Goal: Transaction & Acquisition: Purchase product/service

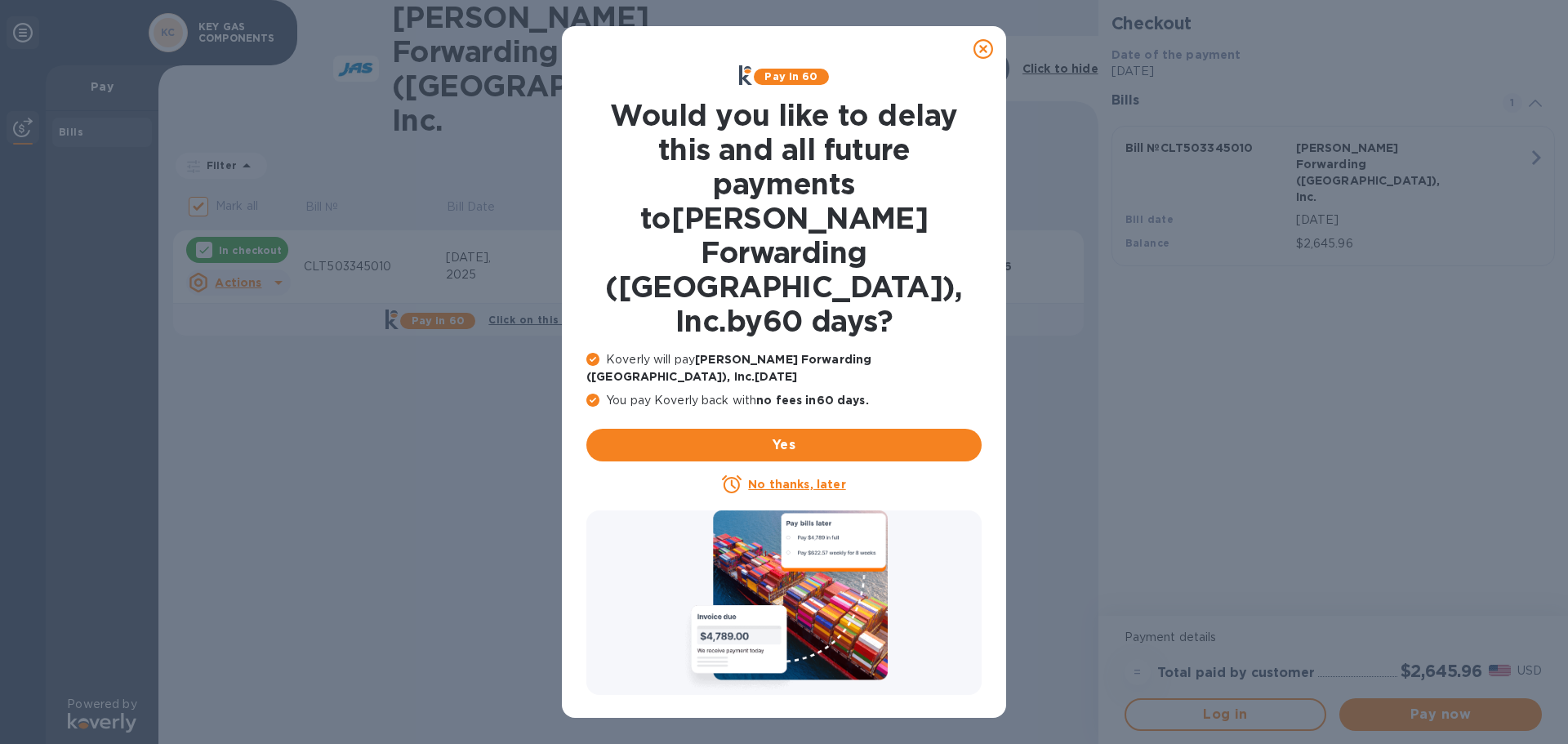
click at [984, 46] on icon at bounding box center [983, 49] width 19 height 19
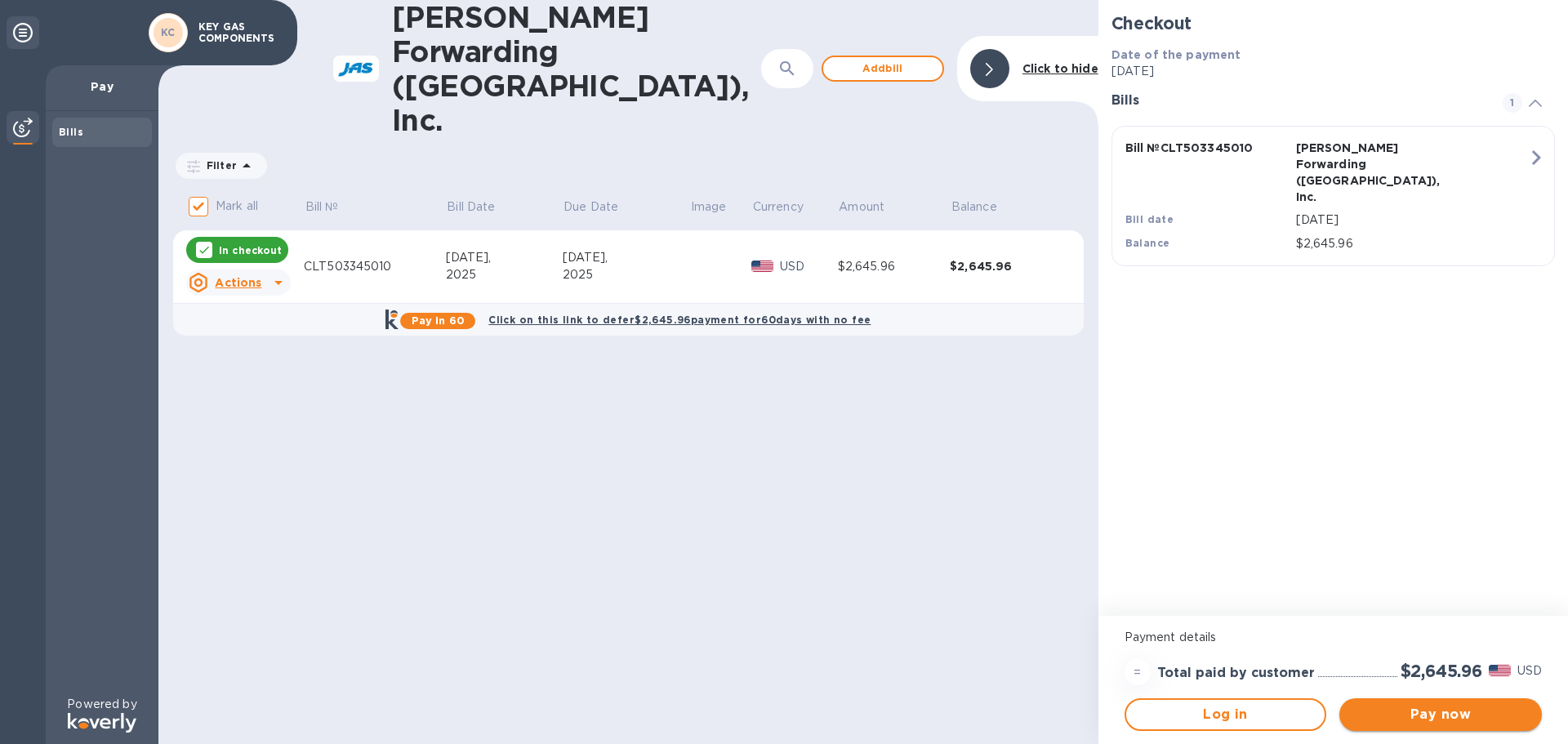
click at [1430, 723] on span "Pay now" at bounding box center [1441, 714] width 177 height 19
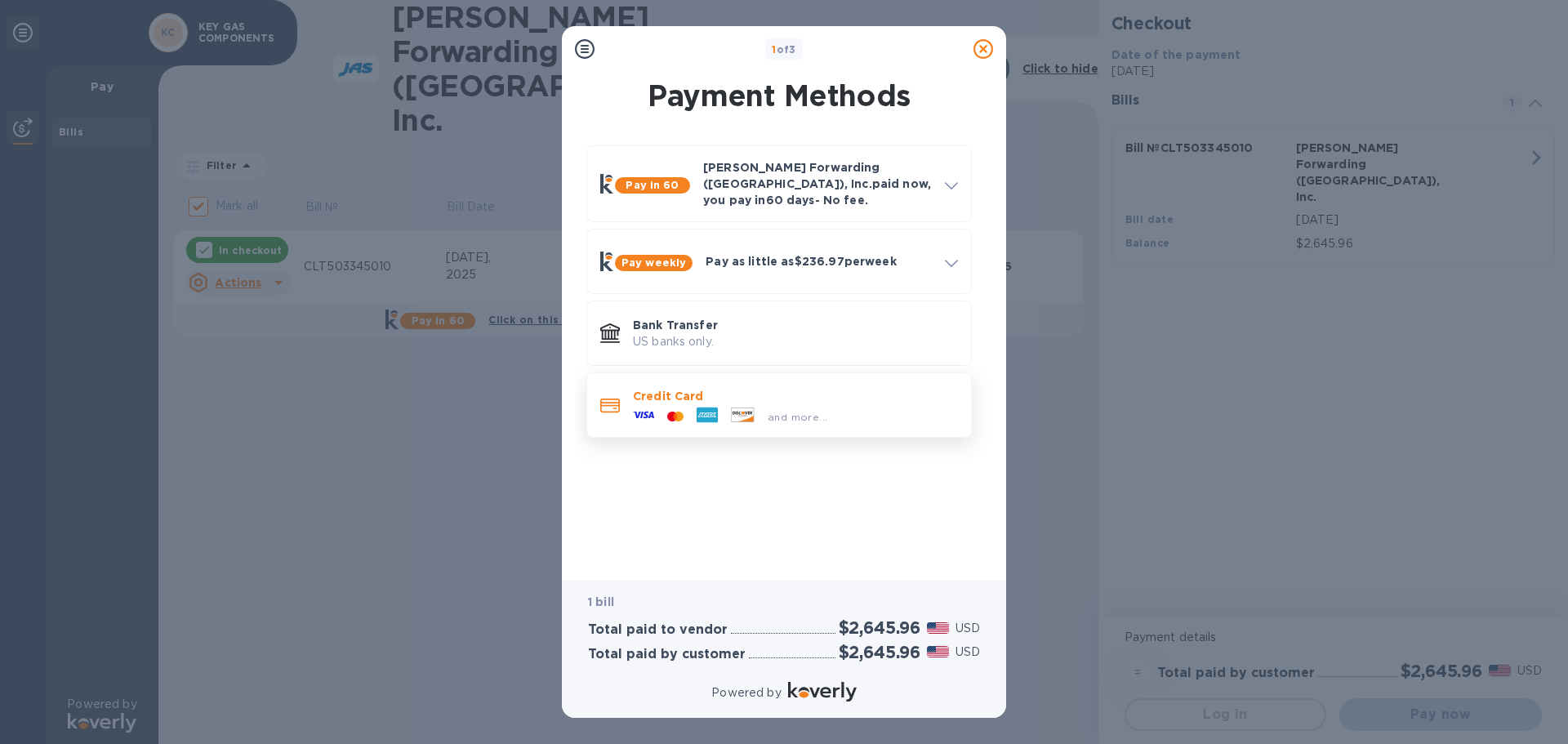
click at [749, 415] on icon at bounding box center [745, 418] width 17 height 6
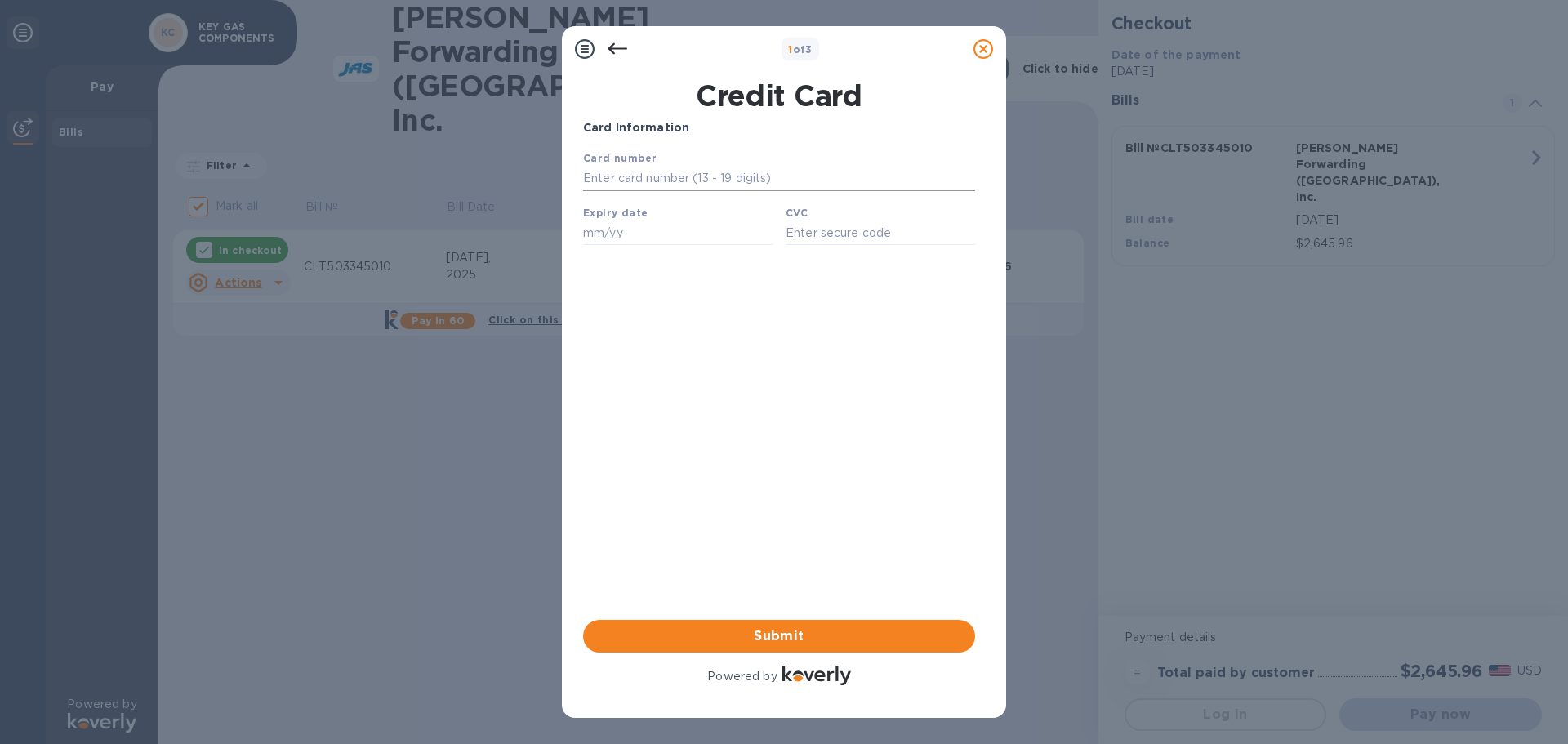
click at [602, 177] on input "text" at bounding box center [779, 179] width 392 height 24
type input "[CREDIT_CARD_NUMBER]"
click at [594, 238] on input "text" at bounding box center [678, 233] width 190 height 24
type input "02/30"
click at [817, 245] on input "text" at bounding box center [881, 233] width 190 height 24
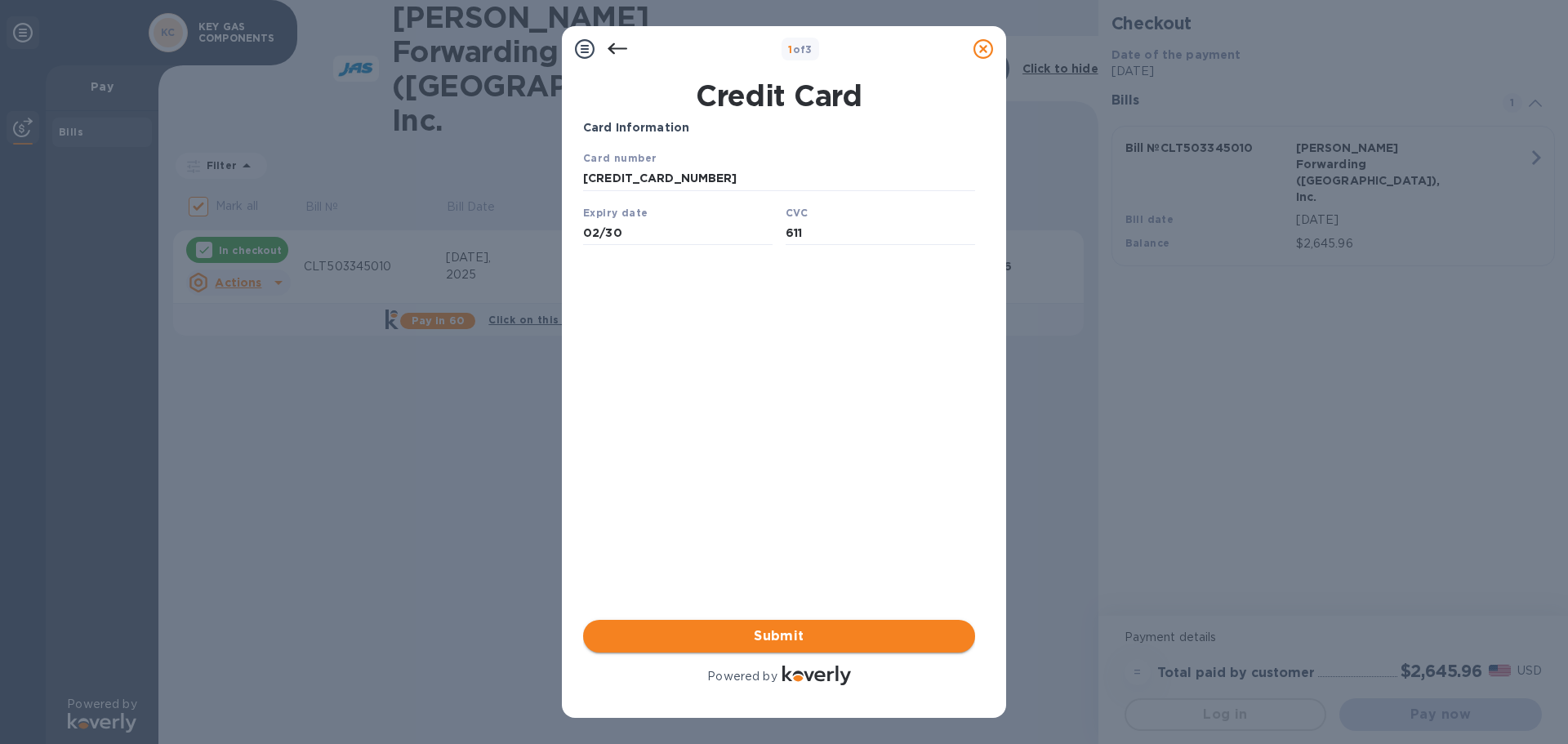
type input "611"
click at [756, 642] on span "Submit" at bounding box center [779, 636] width 366 height 19
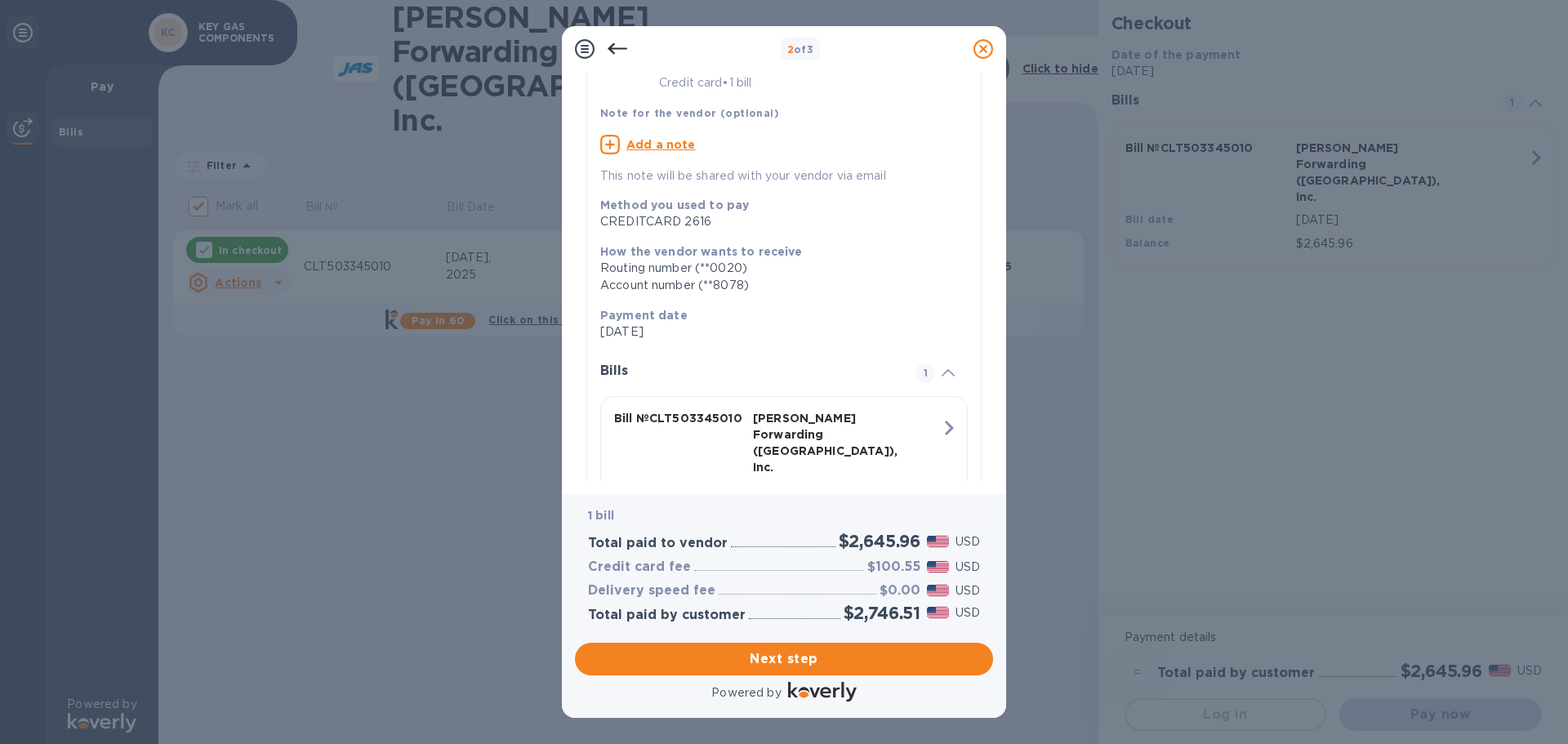
scroll to position [149, 0]
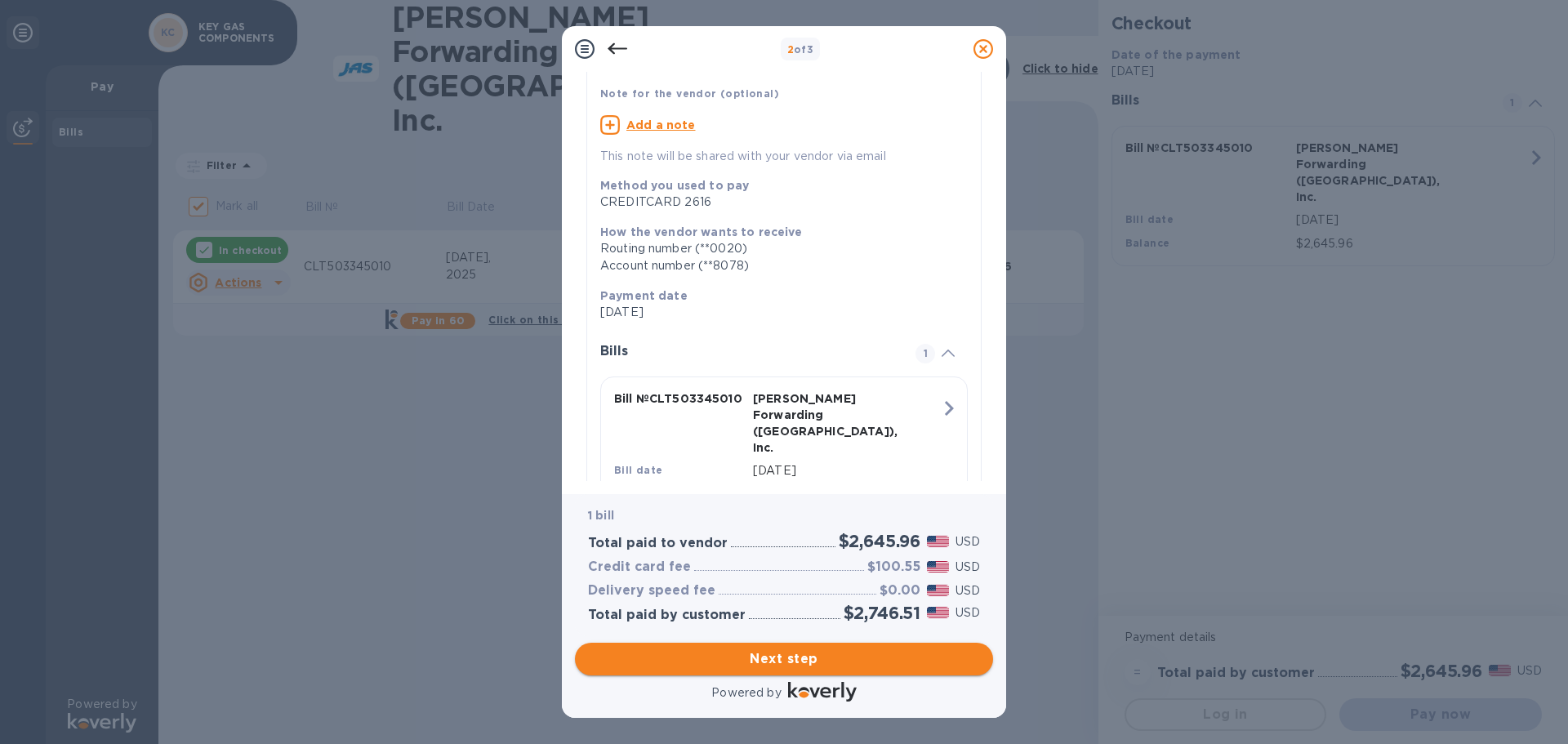
click at [789, 656] on span "Next step" at bounding box center [784, 659] width 392 height 19
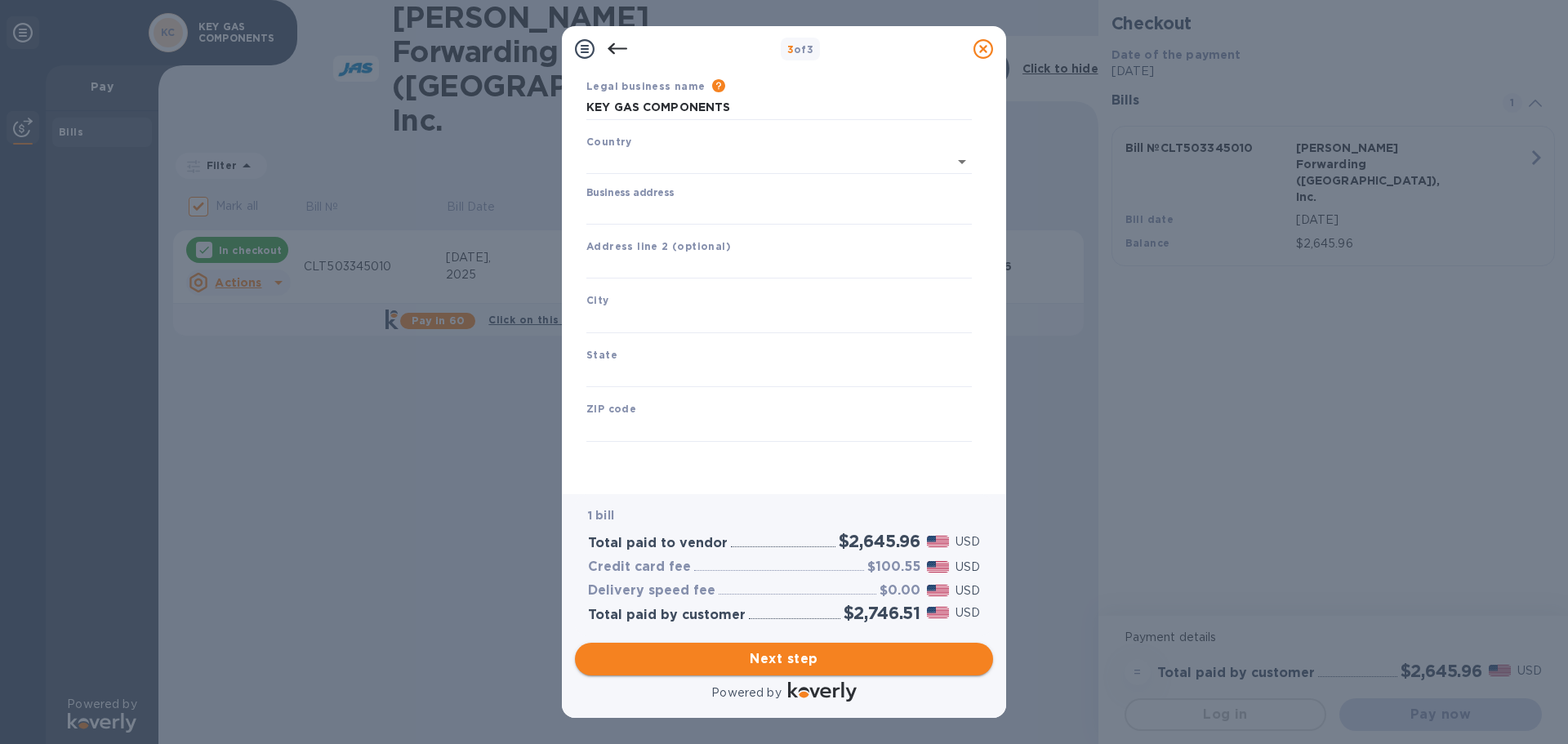
type input "[GEOGRAPHIC_DATA]"
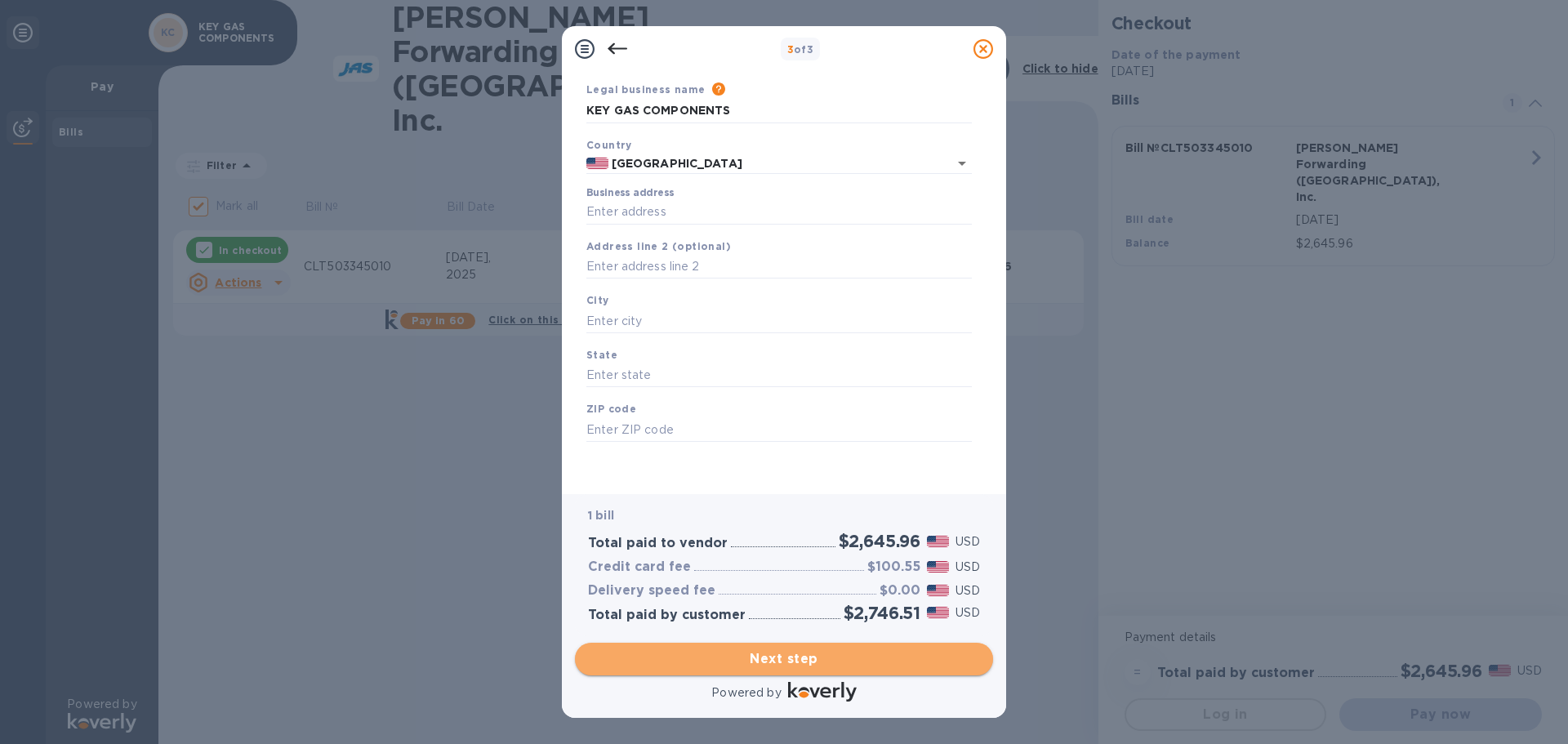
click at [804, 655] on span "Next step" at bounding box center [784, 659] width 392 height 19
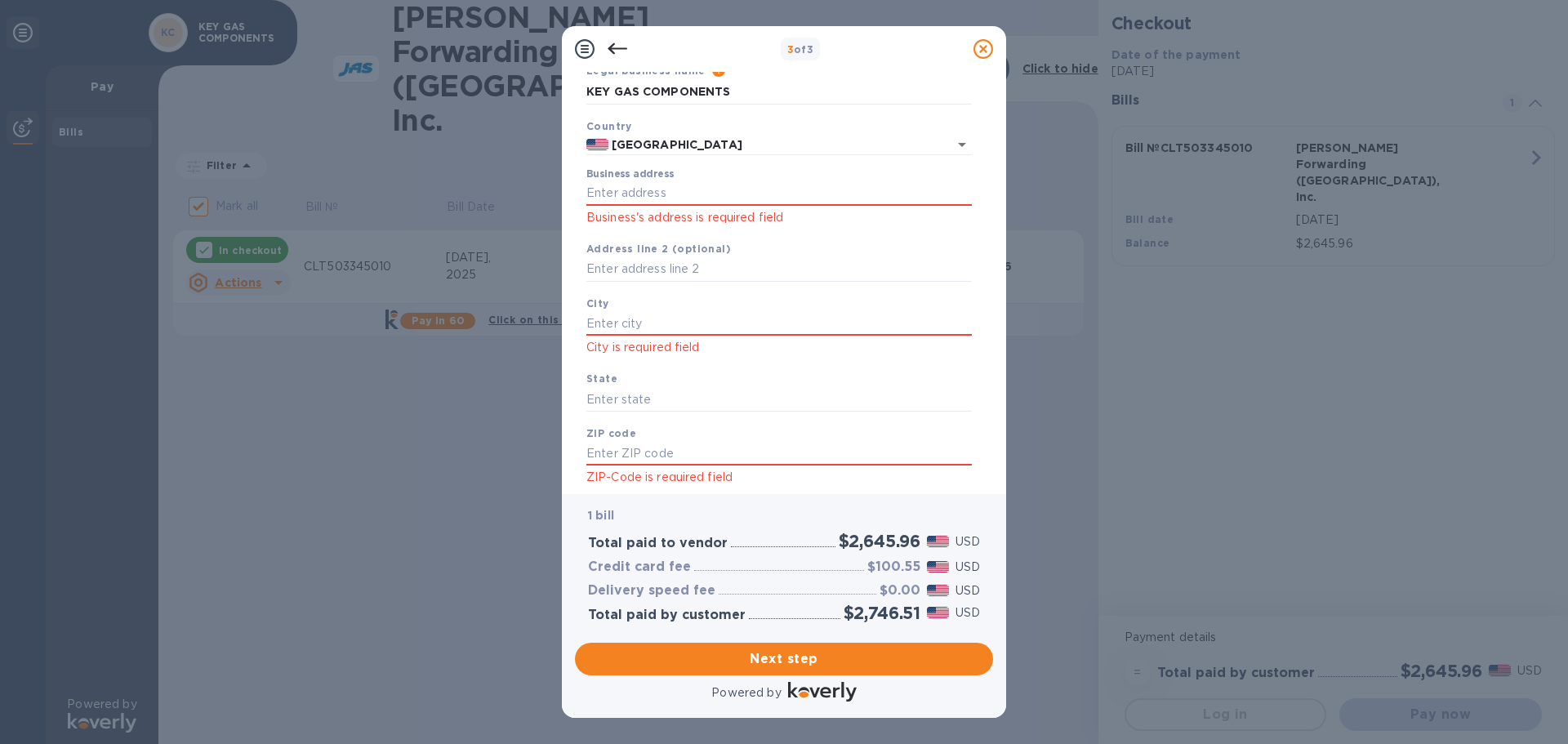
scroll to position [0, 0]
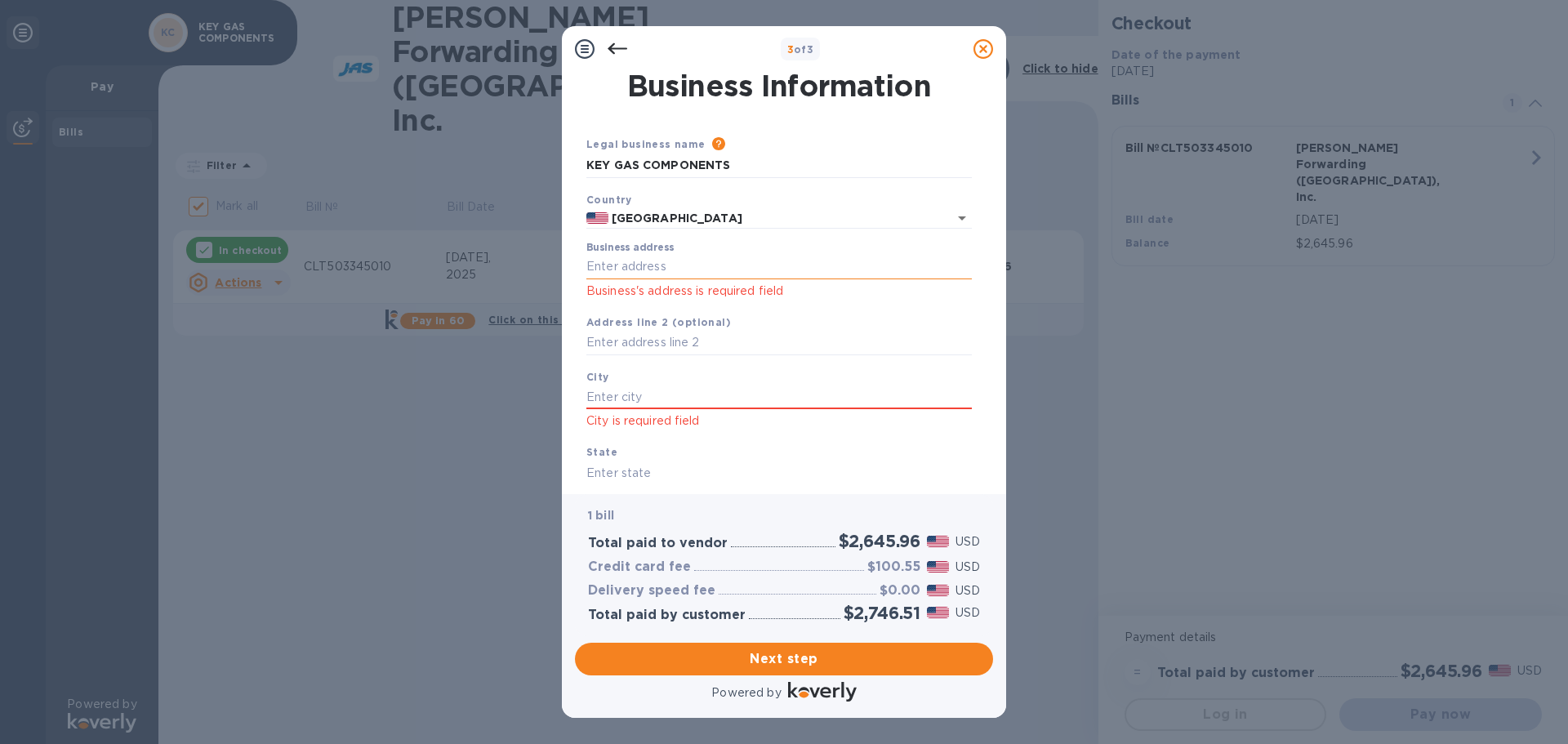
click at [662, 272] on input "Business address" at bounding box center [779, 267] width 386 height 24
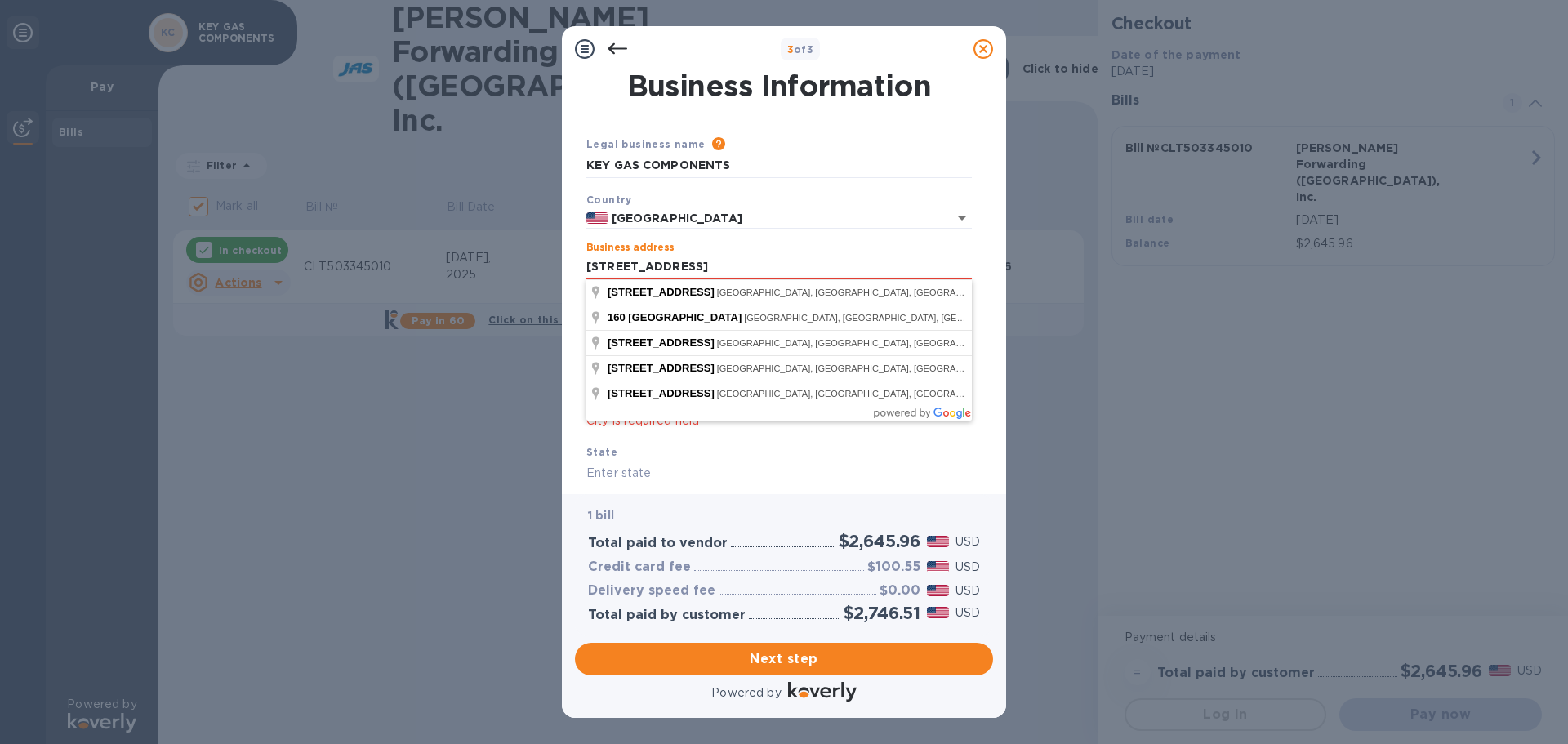
type input "[STREET_ADDRESS]"
click at [760, 250] on div "Business address [STREET_ADDRESS] Business's address is required field" at bounding box center [779, 270] width 386 height 59
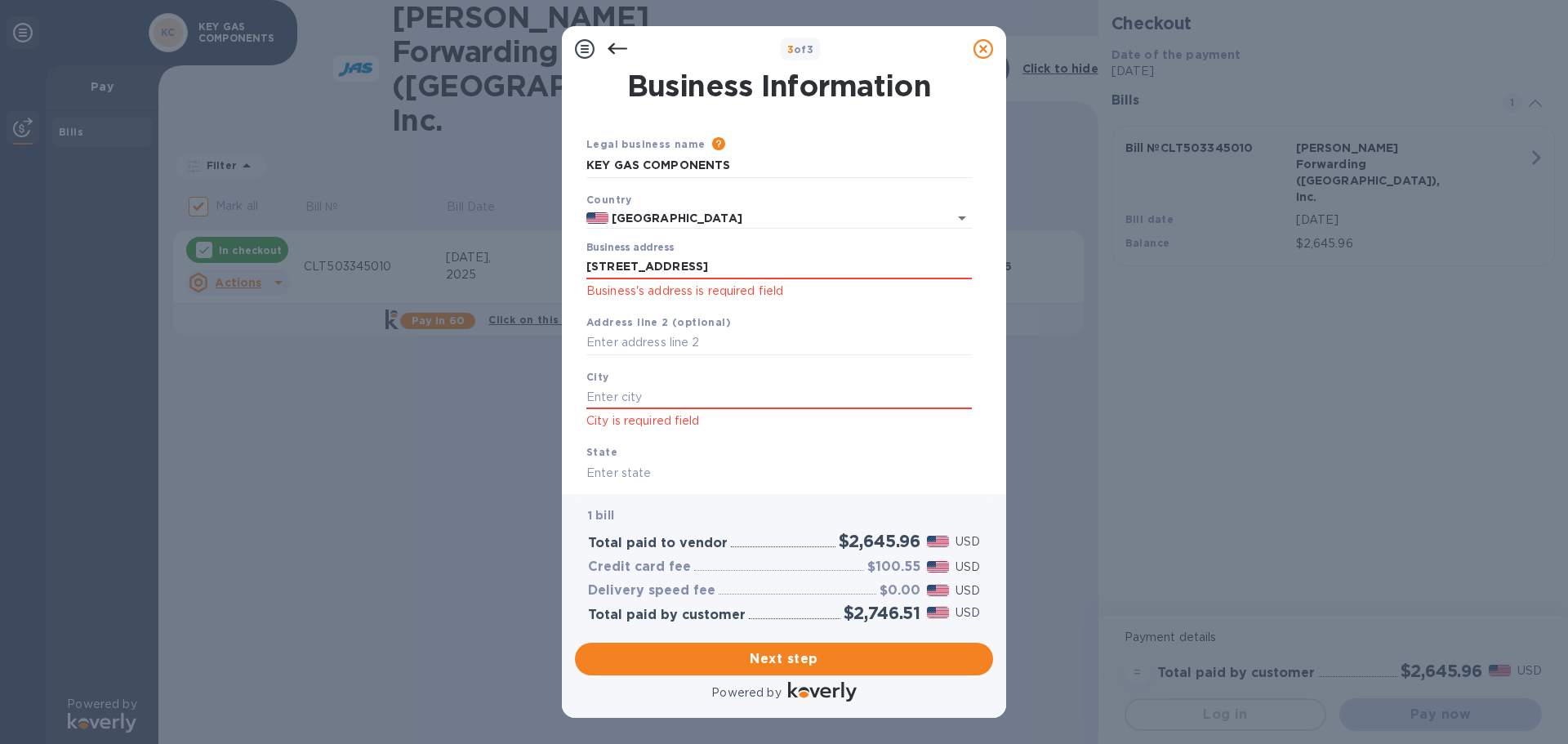
click at [632, 379] on div "[GEOGRAPHIC_DATA] is required field" at bounding box center [779, 400] width 399 height 76
click at [629, 390] on input "text" at bounding box center [779, 397] width 386 height 24
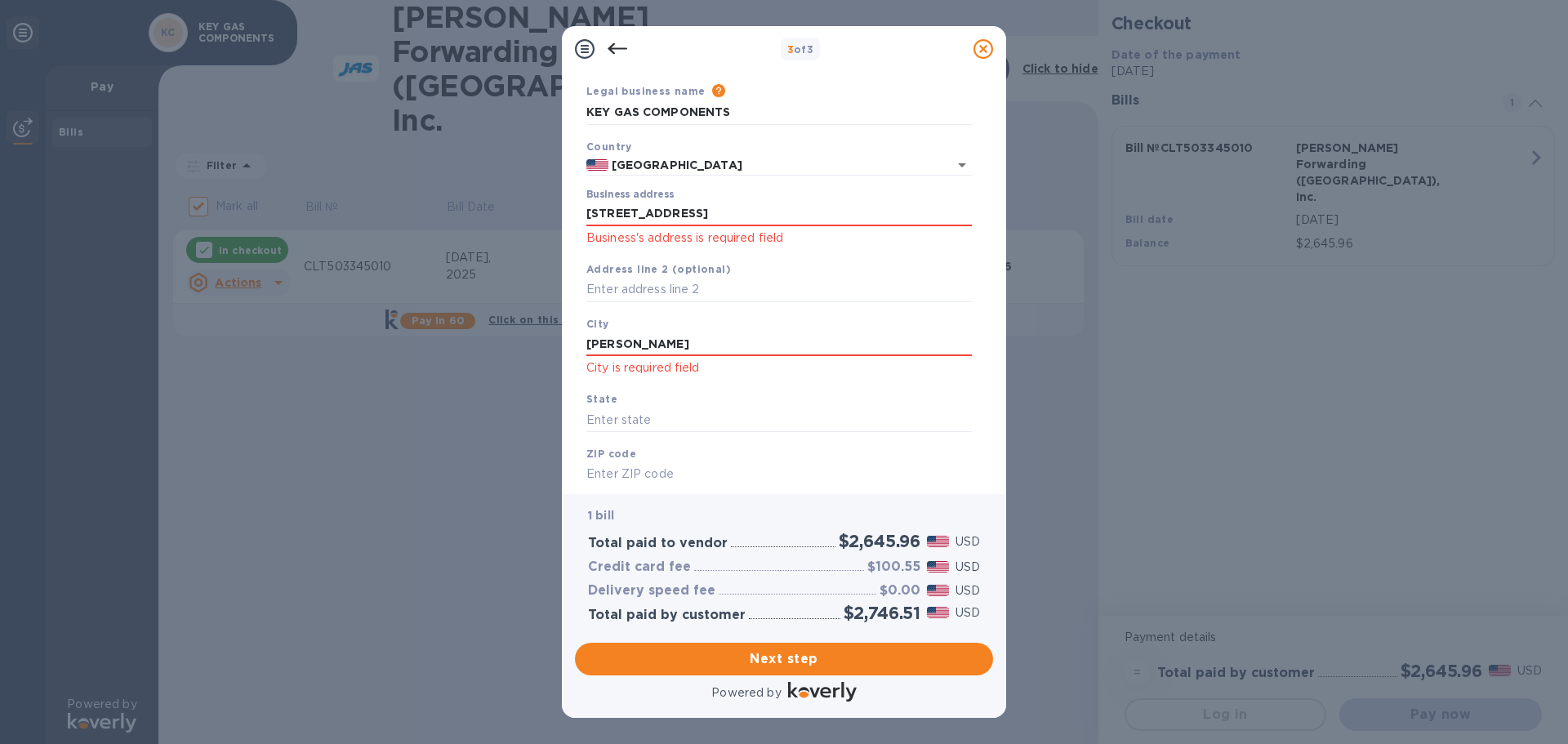
scroll to position [81, 0]
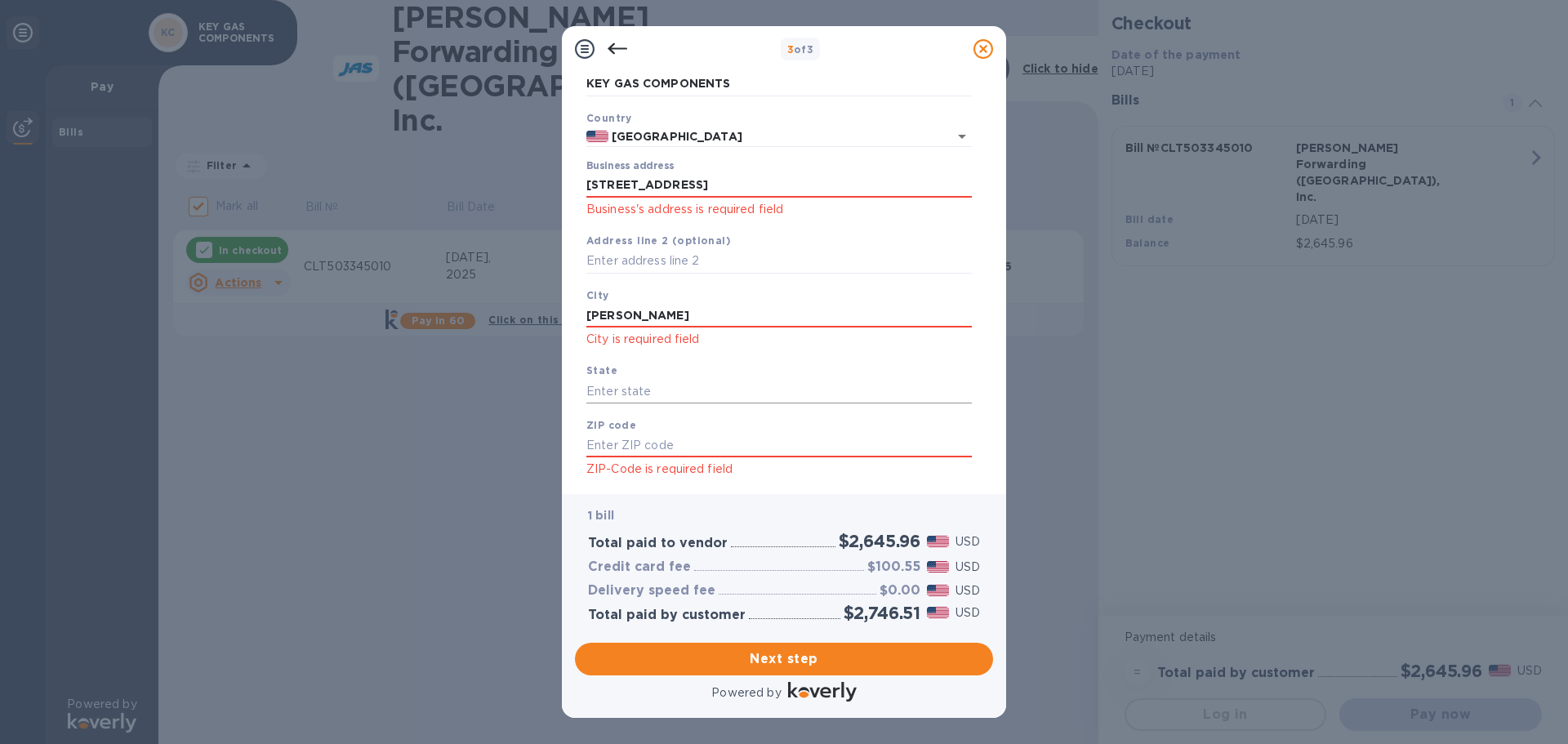
type input "[PERSON_NAME]"
click at [659, 386] on input "text" at bounding box center [779, 391] width 386 height 24
type input "n"
type input "NC"
click at [673, 448] on input "text" at bounding box center [779, 446] width 386 height 24
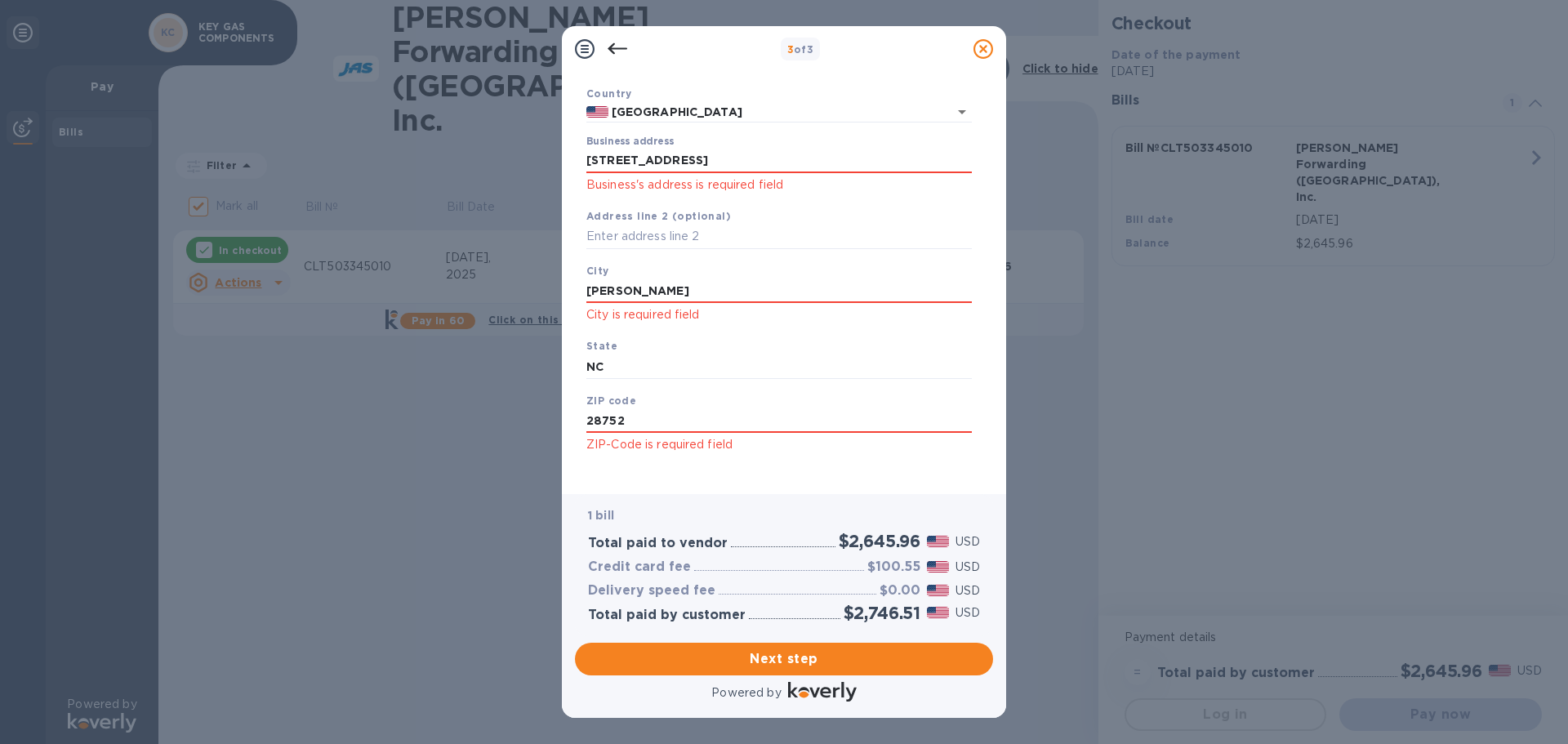
scroll to position [119, 0]
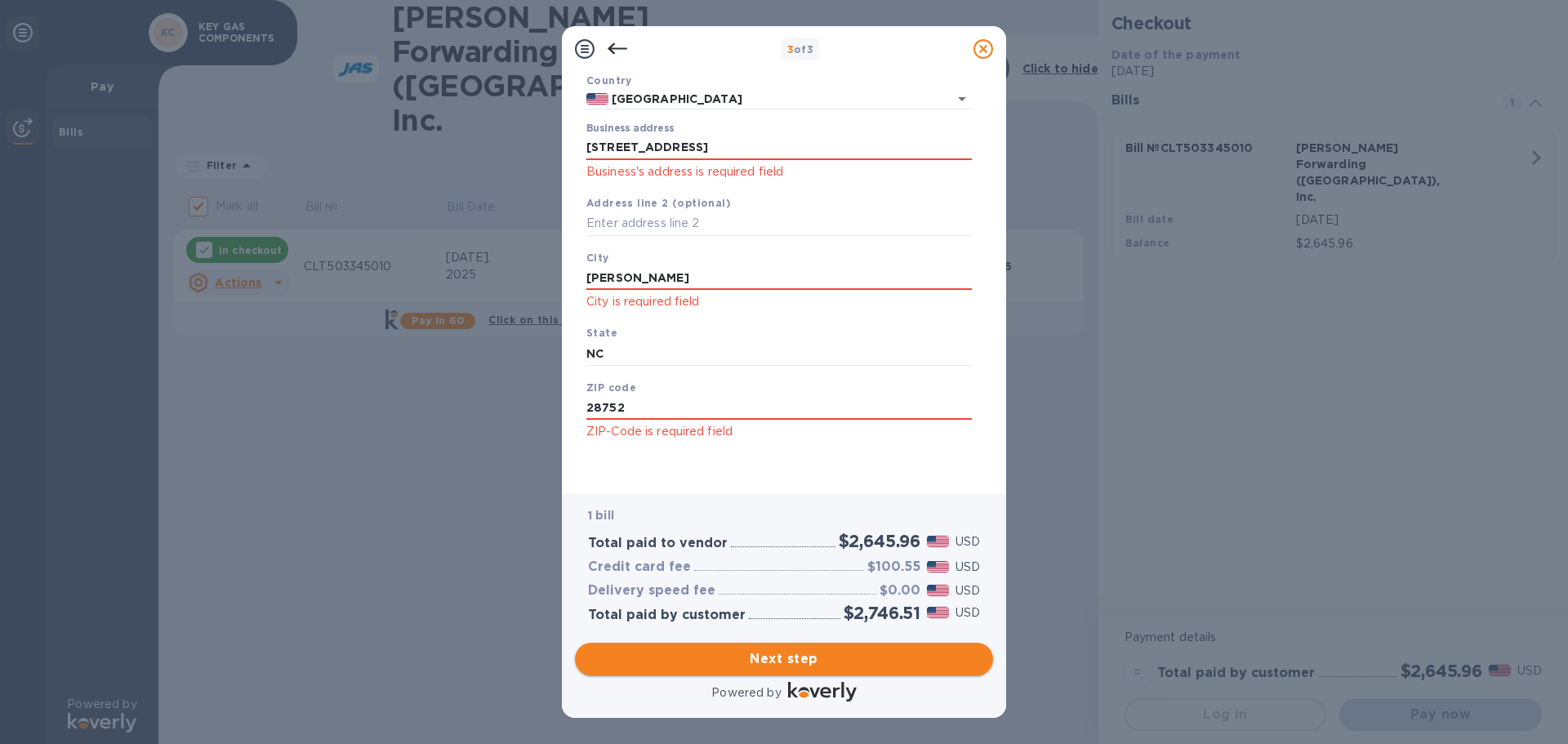
type input "28752"
click at [790, 655] on span "Next step" at bounding box center [784, 659] width 392 height 19
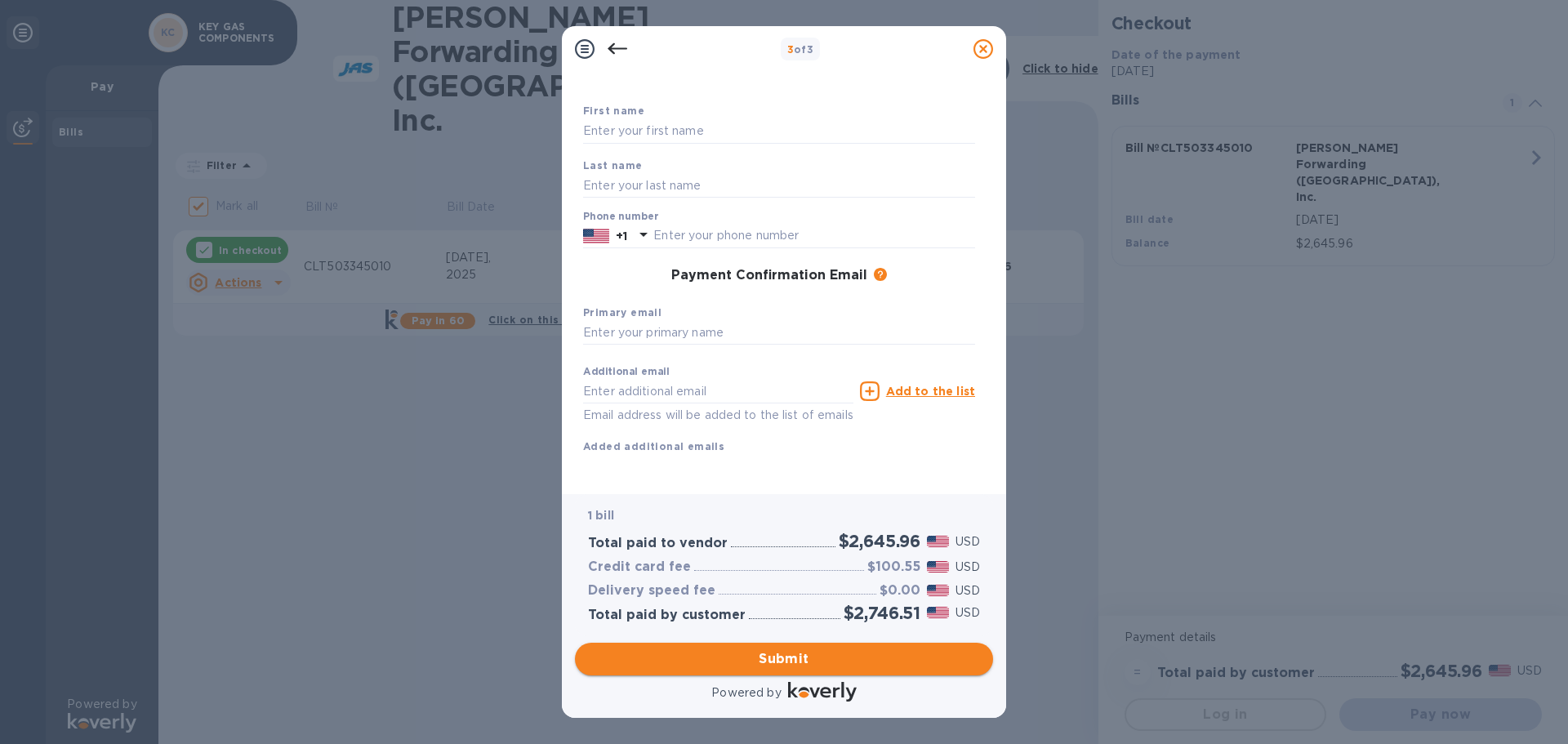
scroll to position [93, 0]
click at [632, 321] on input "text" at bounding box center [779, 333] width 392 height 24
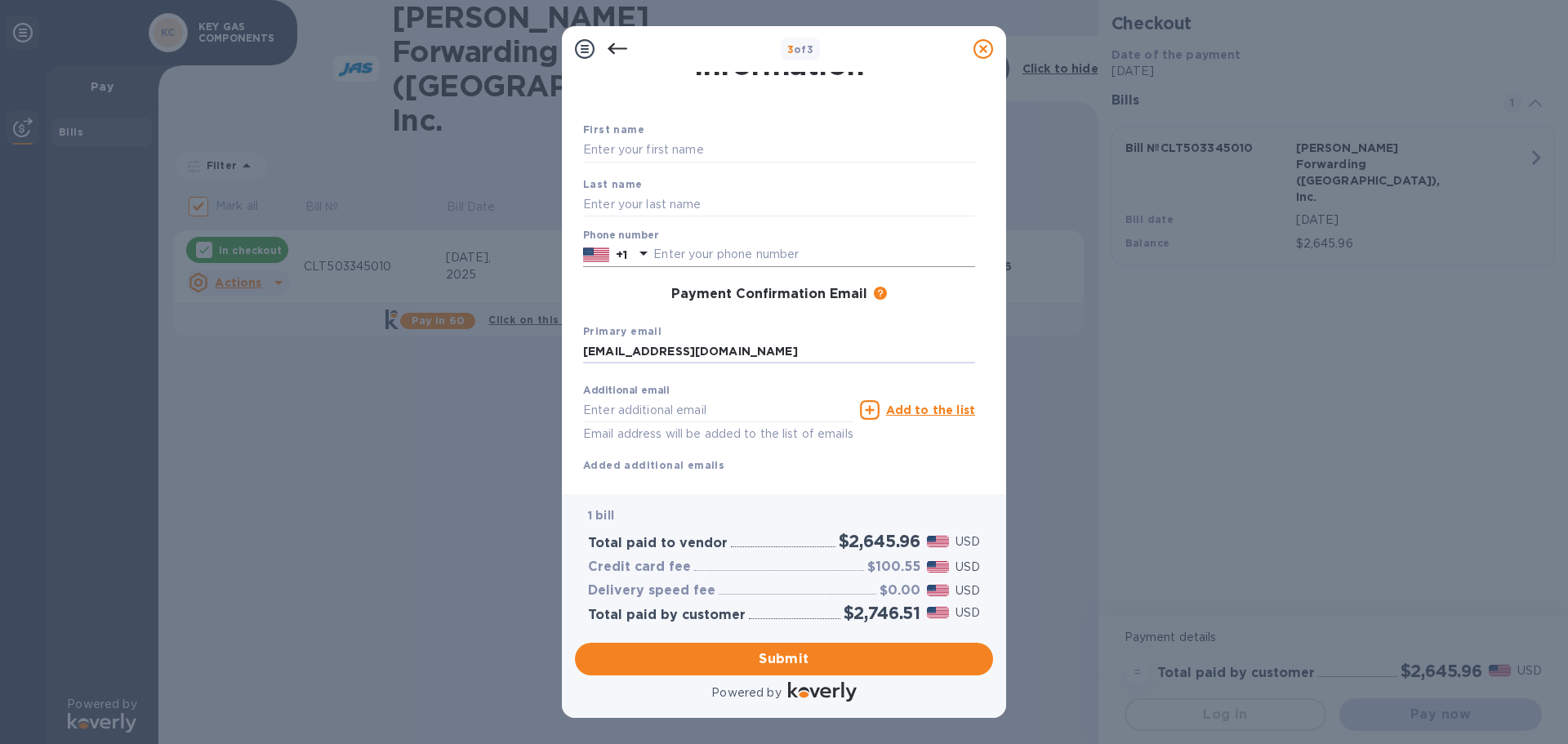
scroll to position [0, 0]
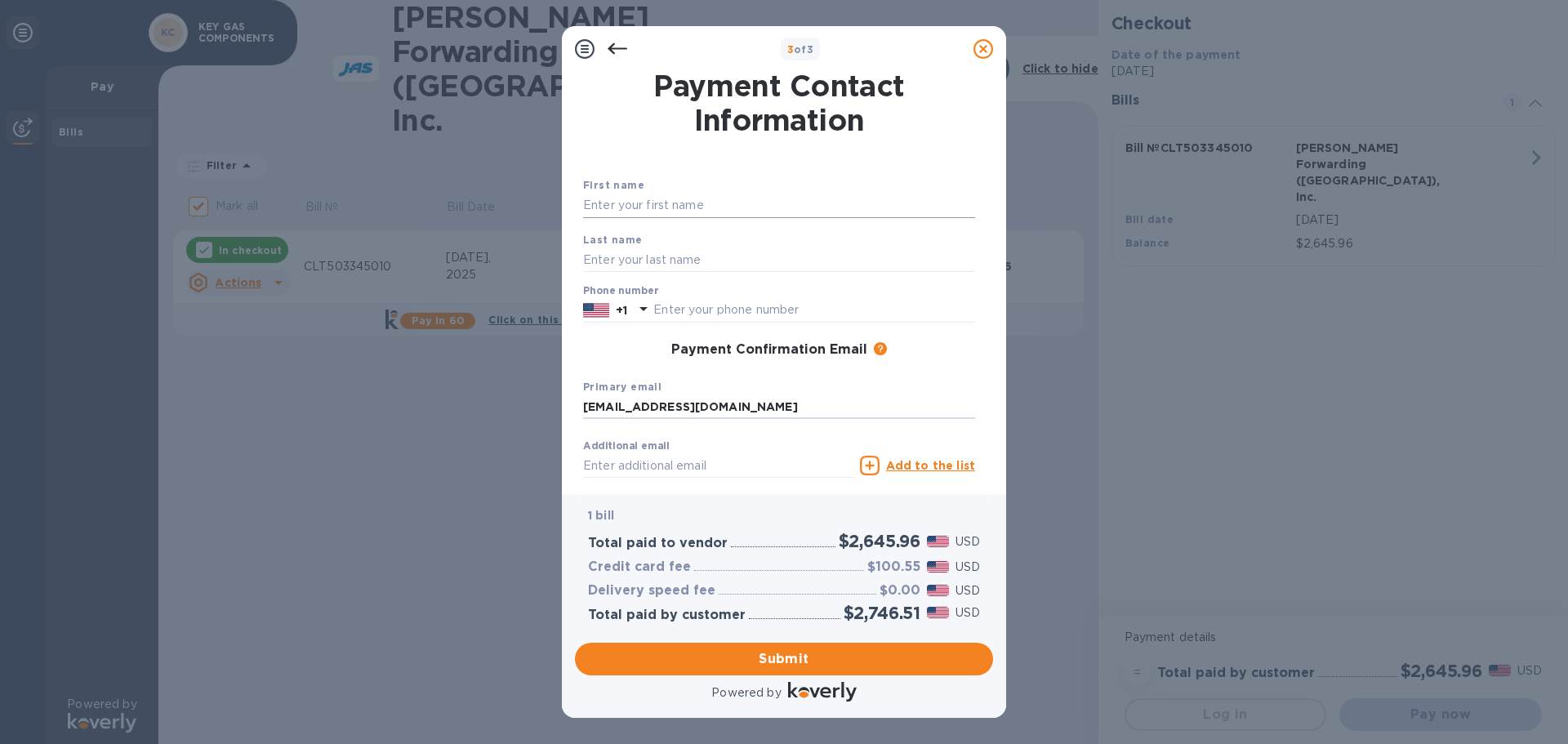
type input "[EMAIL_ADDRESS][DOMAIN_NAME]"
click at [676, 212] on input "text" at bounding box center [779, 205] width 392 height 24
type input "[PERSON_NAME]"
type input "8286551700"
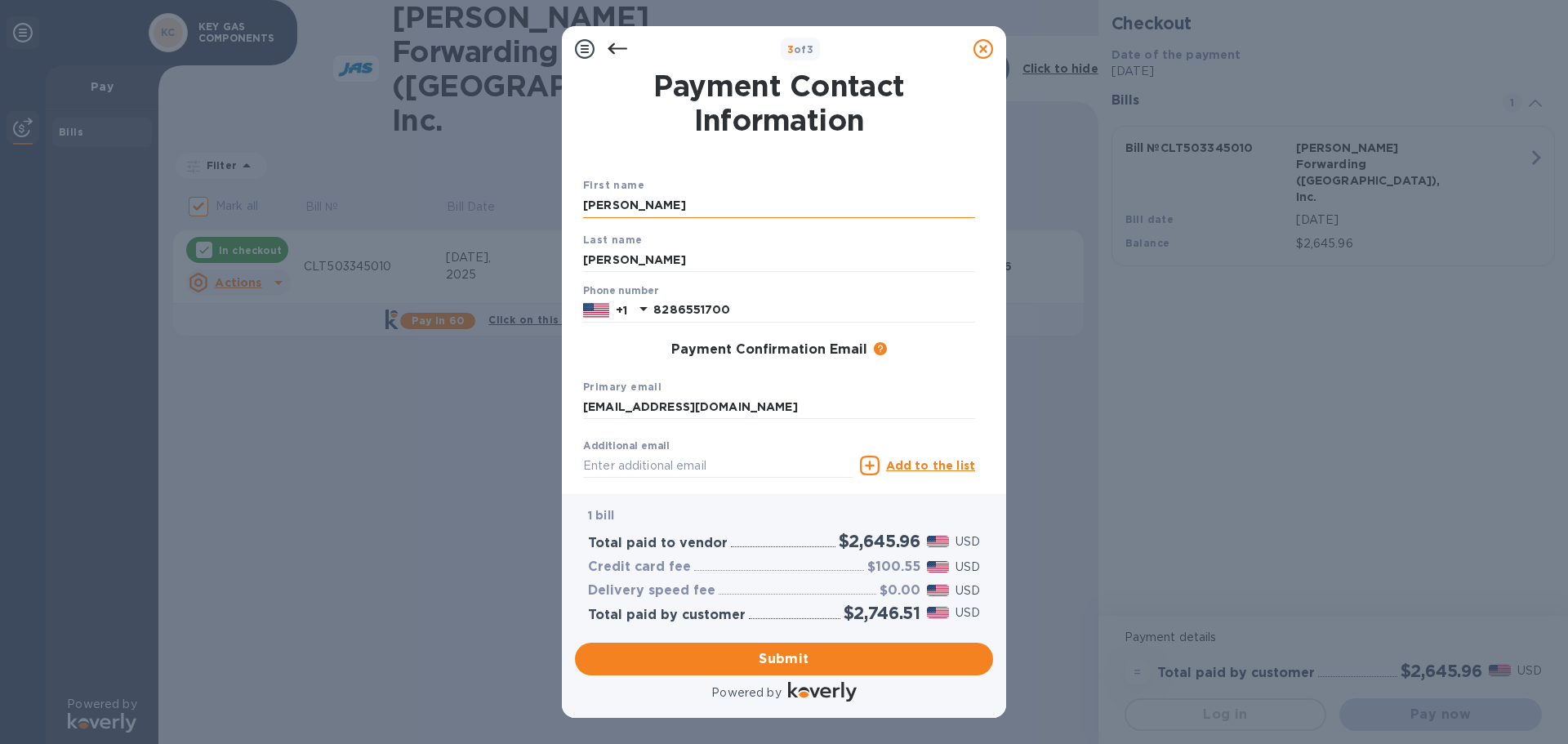
type input "[EMAIL_ADDRESS][DOMAIN_NAME]"
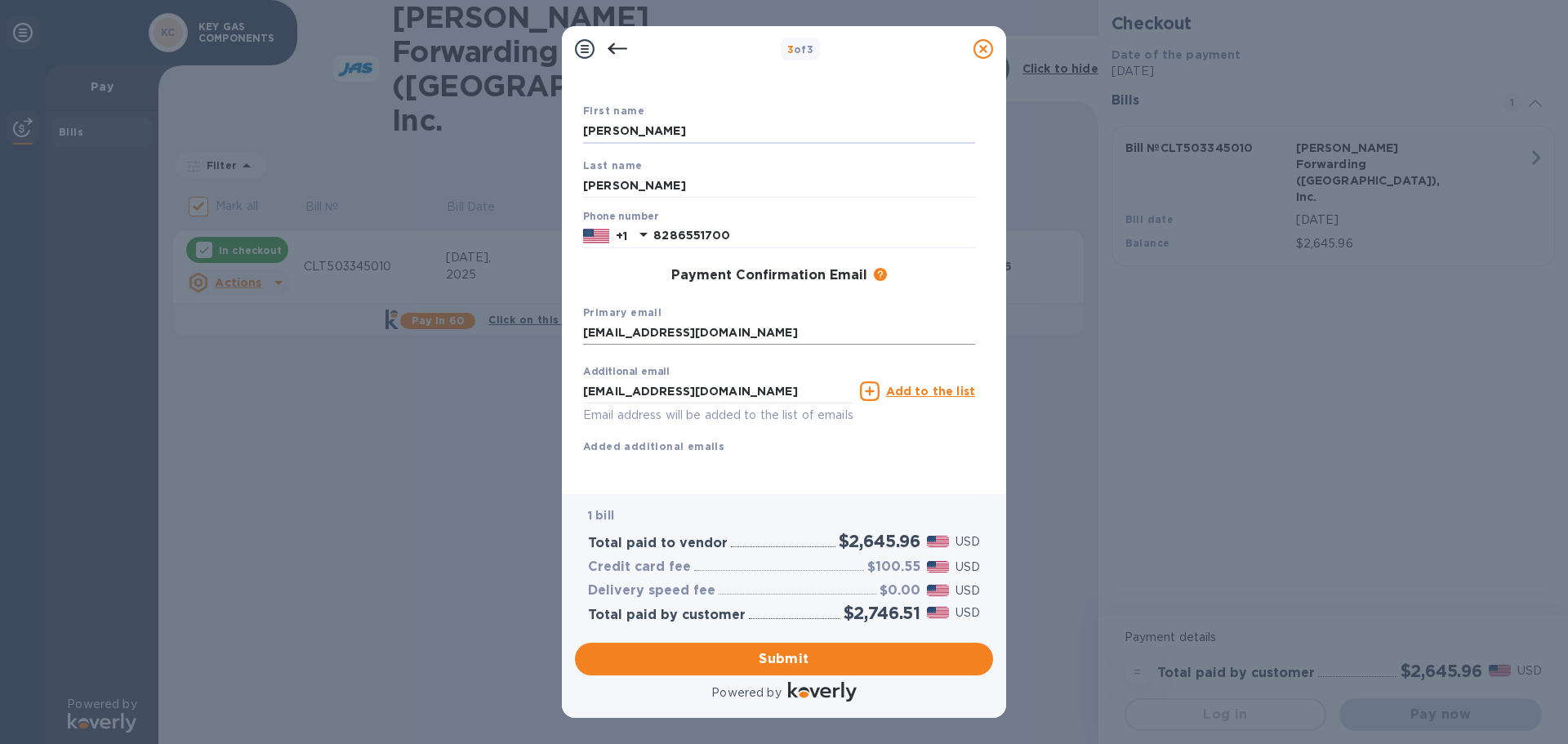
scroll to position [93, 0]
click at [776, 657] on span "Submit" at bounding box center [784, 659] width 392 height 19
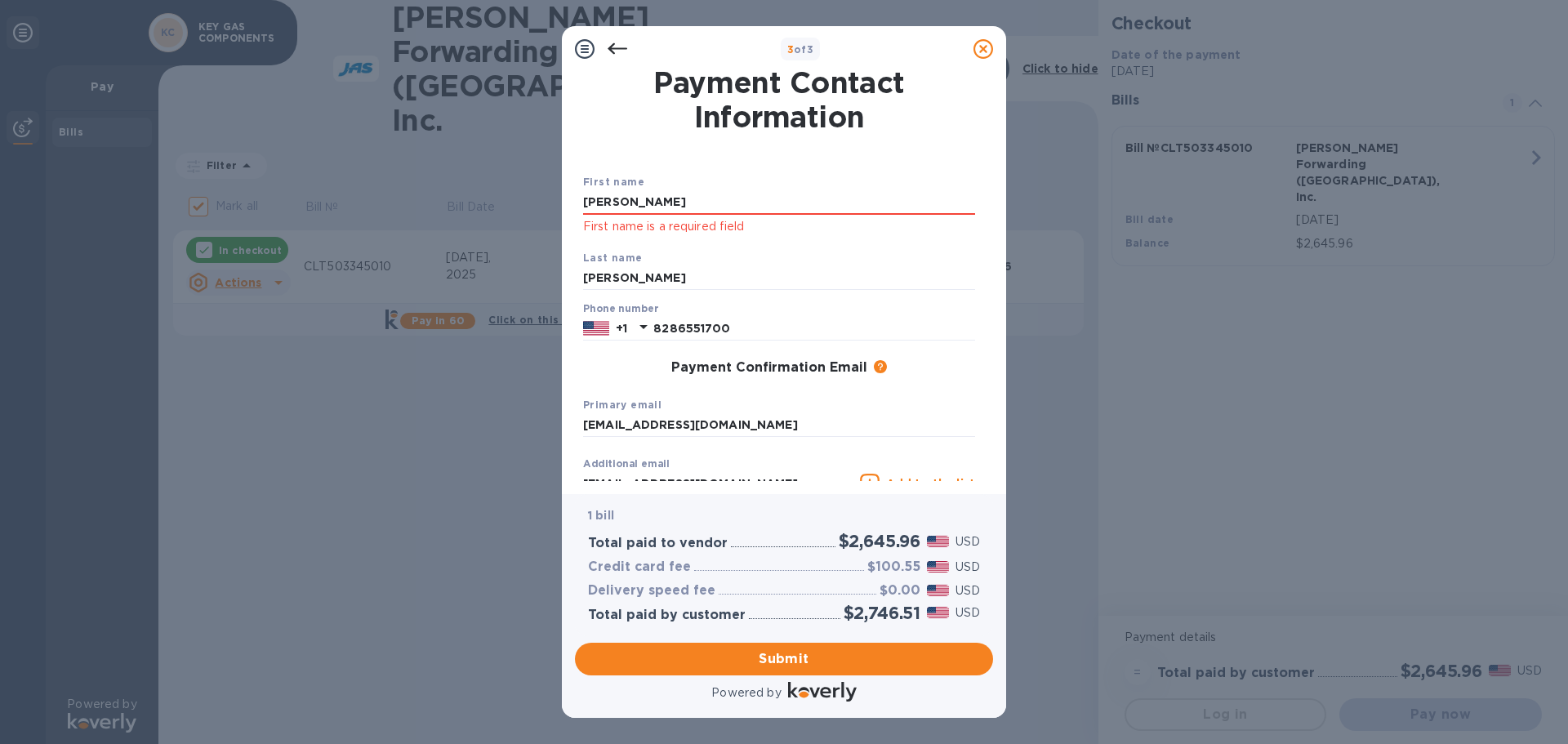
scroll to position [0, 0]
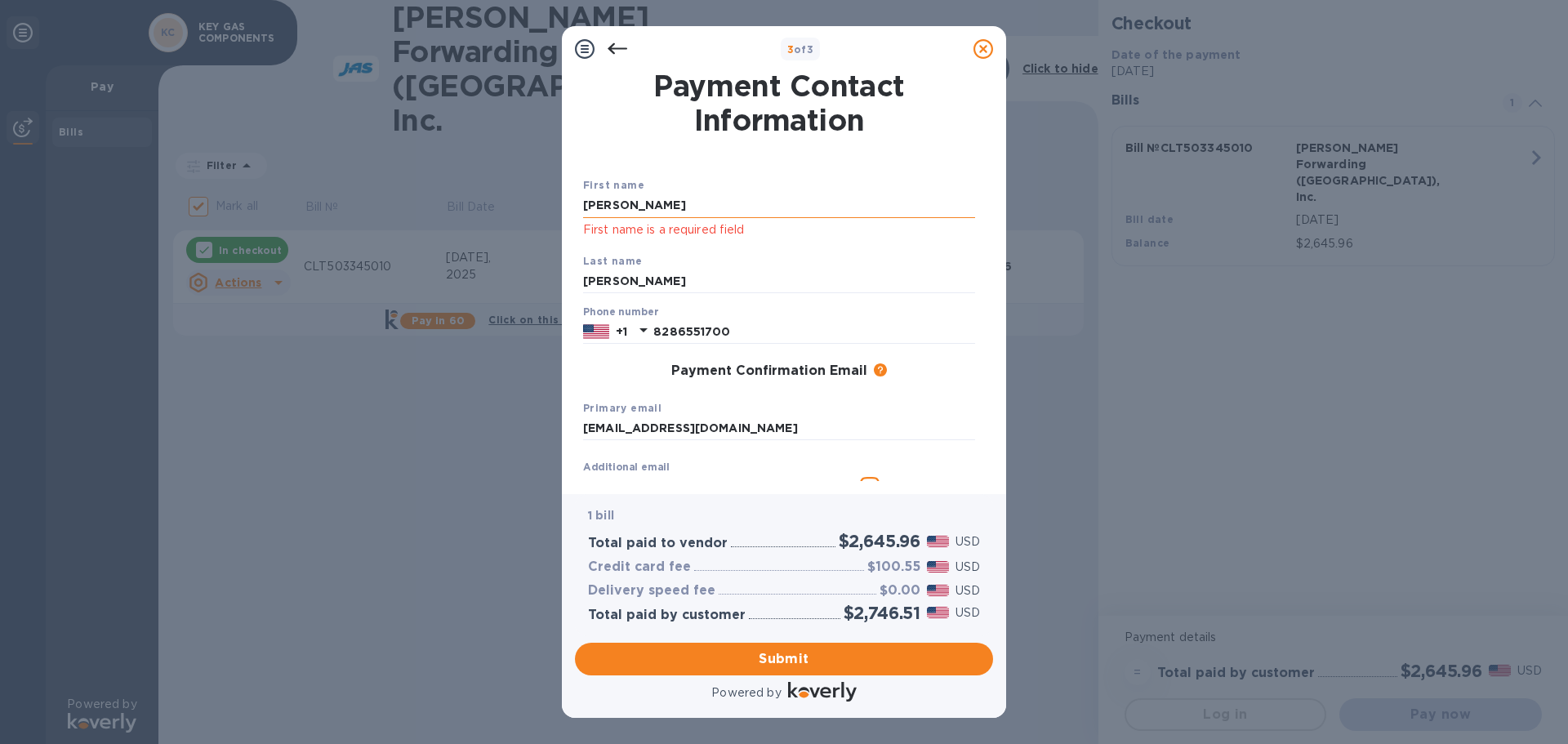
click at [645, 198] on input "[PERSON_NAME]" at bounding box center [779, 205] width 392 height 24
drag, startPoint x: 644, startPoint y: 201, endPoint x: 532, endPoint y: 191, distance: 112.4
click at [532, 191] on div "3 of 3 Payment Contact Information First name [PERSON_NAME] First name is a req…" at bounding box center [784, 372] width 1568 height 744
type input "[PERSON_NAME]"
click at [875, 407] on div "Primary email [EMAIL_ADDRESS][DOMAIN_NAME]" at bounding box center [778, 420] width 405 height 55
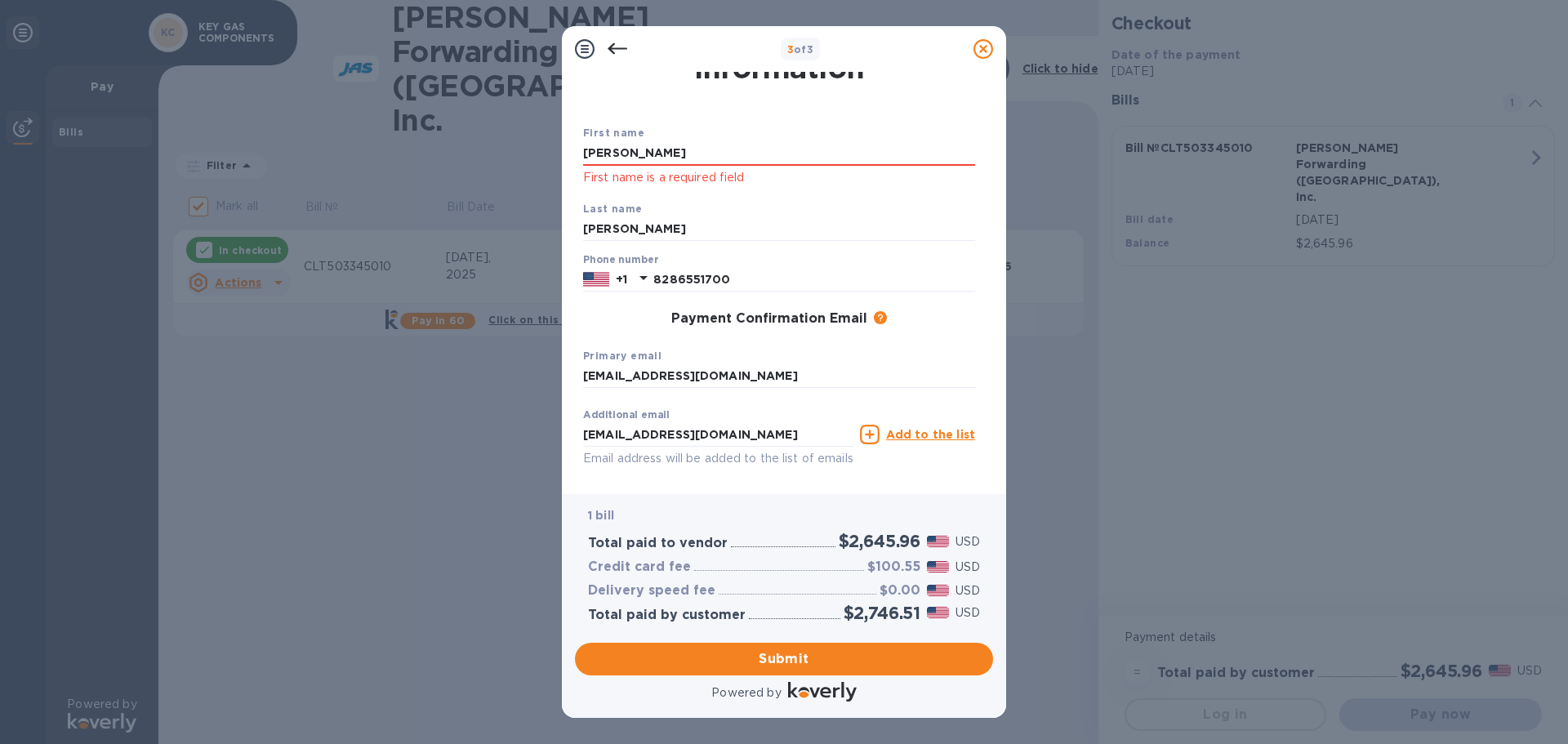
scroll to position [115, 0]
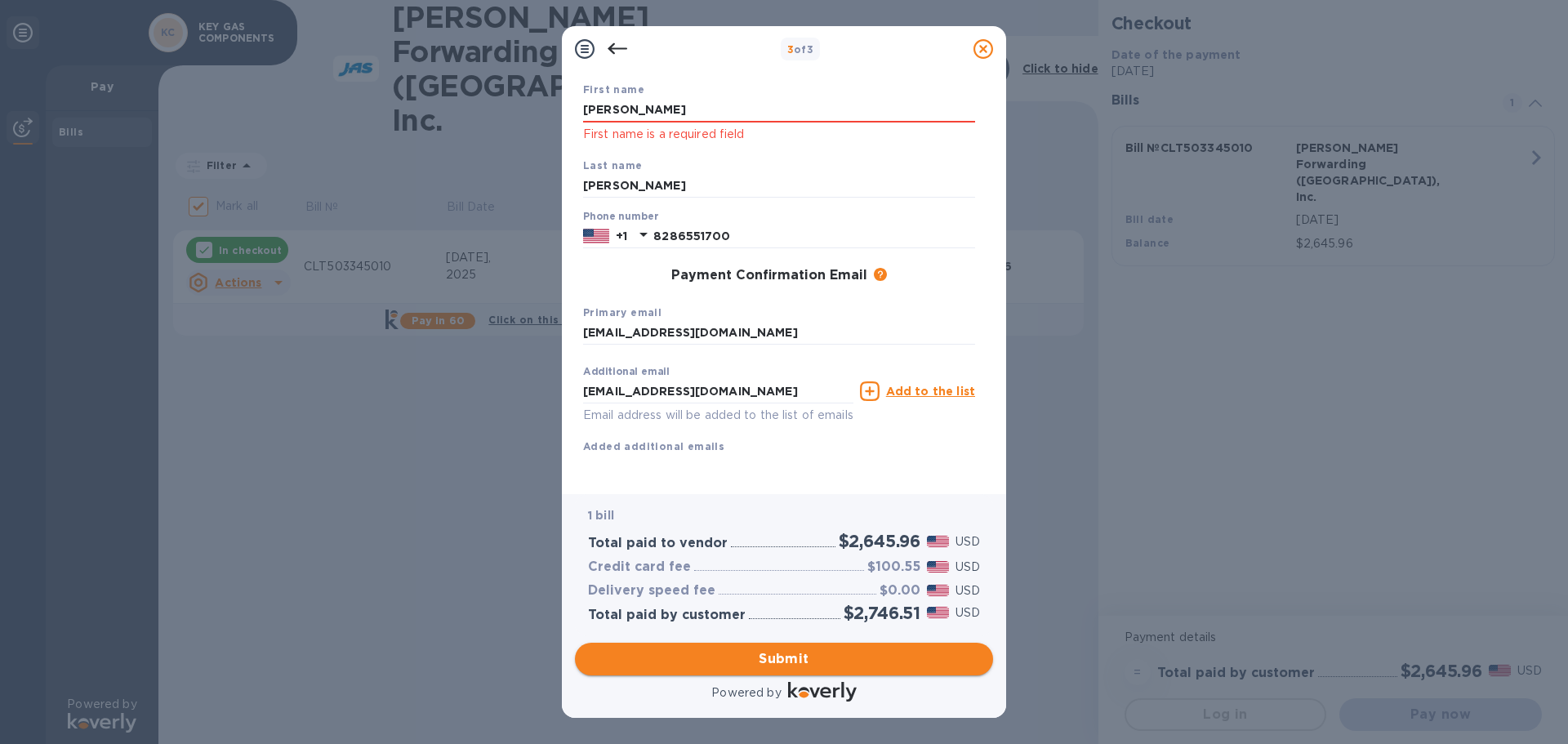
click at [780, 663] on span "Submit" at bounding box center [784, 659] width 392 height 19
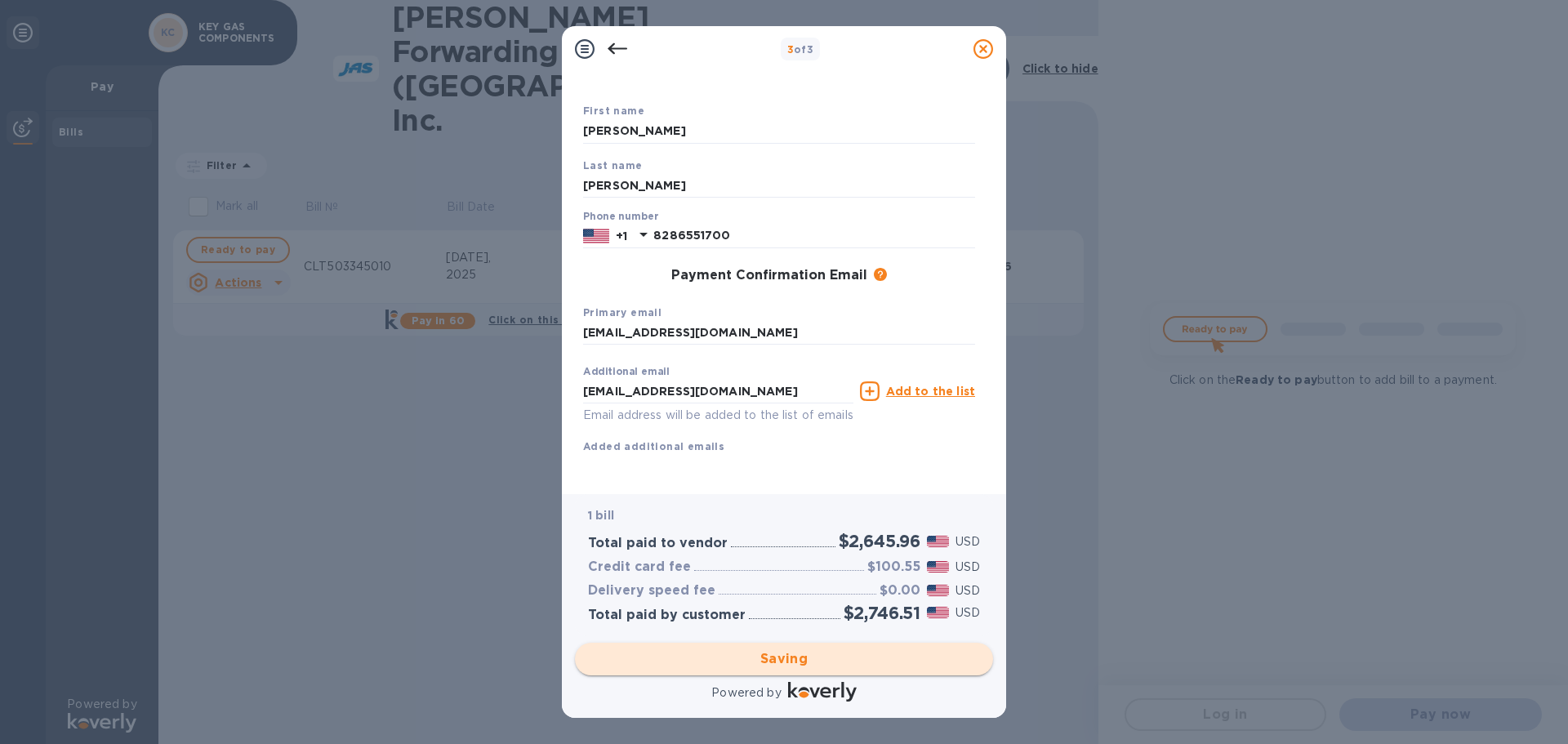
checkbox input "false"
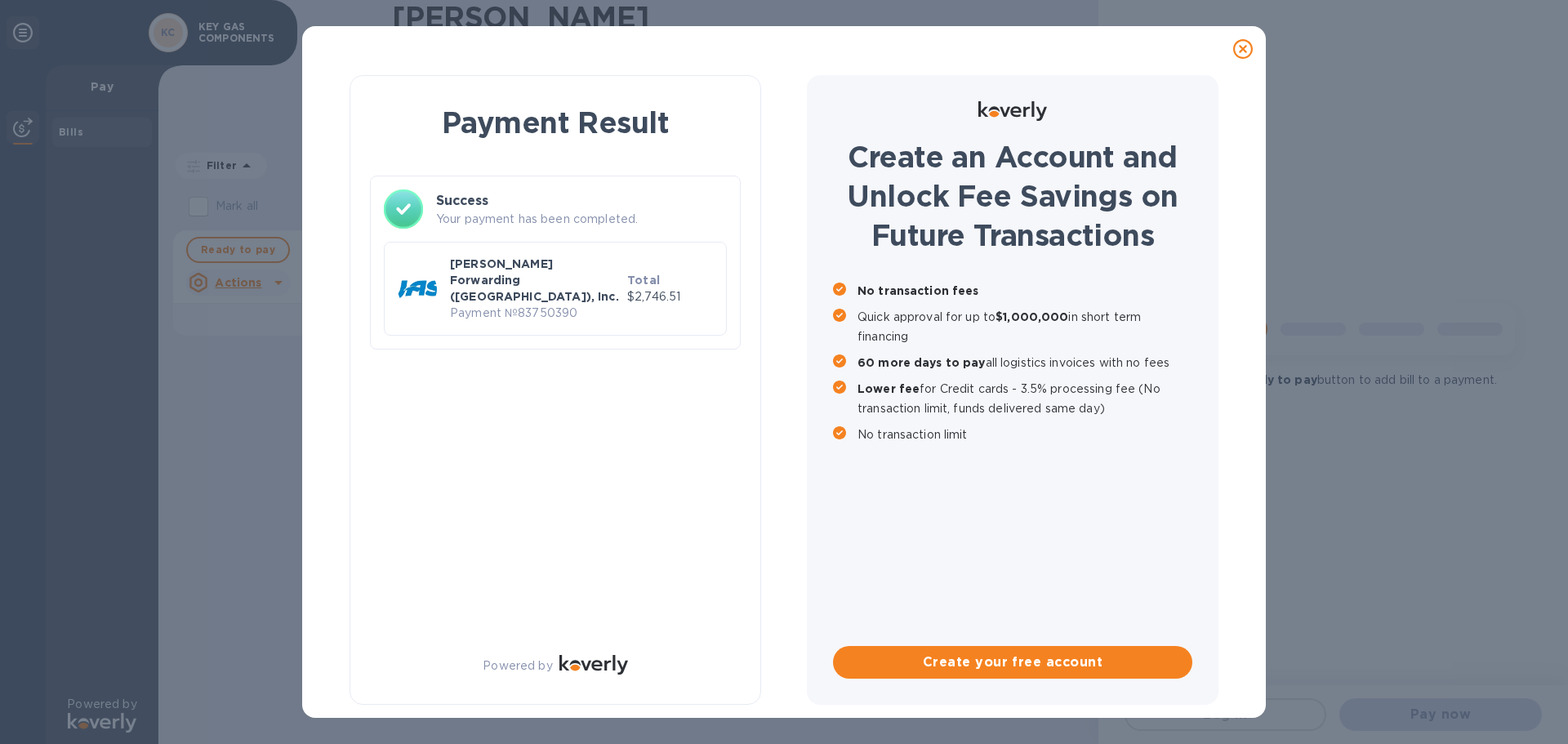
scroll to position [0, 0]
click at [526, 243] on div "[PERSON_NAME] Forwarding ([GEOGRAPHIC_DATA]), Inc. Payment № 83750390 Total $2,…" at bounding box center [555, 288] width 343 height 94
click at [518, 266] on p "[PERSON_NAME] Forwarding ([GEOGRAPHIC_DATA]), Inc." at bounding box center [535, 280] width 171 height 49
